Goal: Check status: Check status

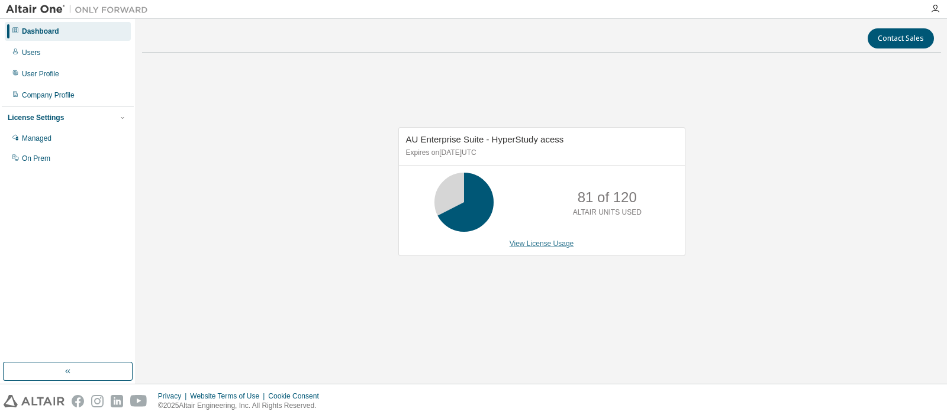
click at [539, 245] on link "View License Usage" at bounding box center [542, 244] width 65 height 8
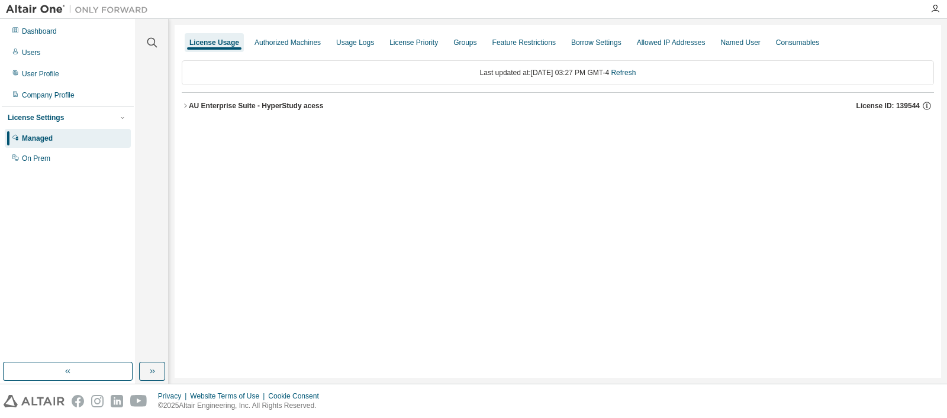
click at [255, 99] on button "AU Enterprise Suite - HyperStudy acess License ID: 139544" at bounding box center [558, 106] width 752 height 26
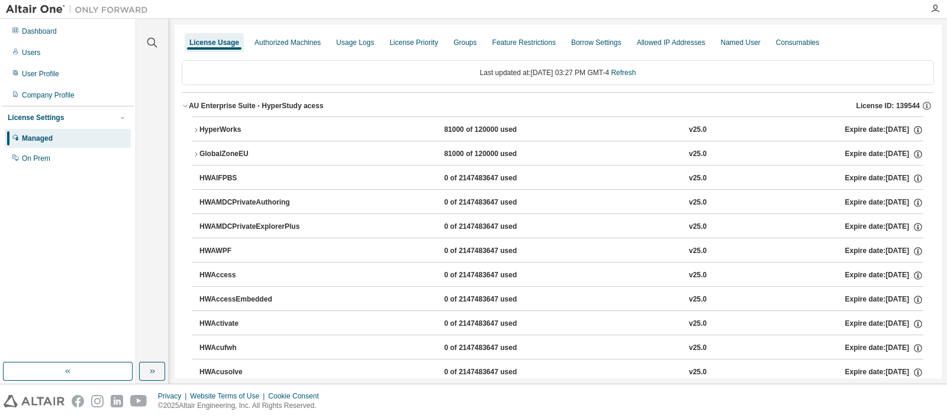
click at [264, 118] on button "HyperWorks 81000 of 120000 used v25.0 Expire date: 2026-01-31" at bounding box center [557, 130] width 731 height 26
